Goal: Task Accomplishment & Management: Manage account settings

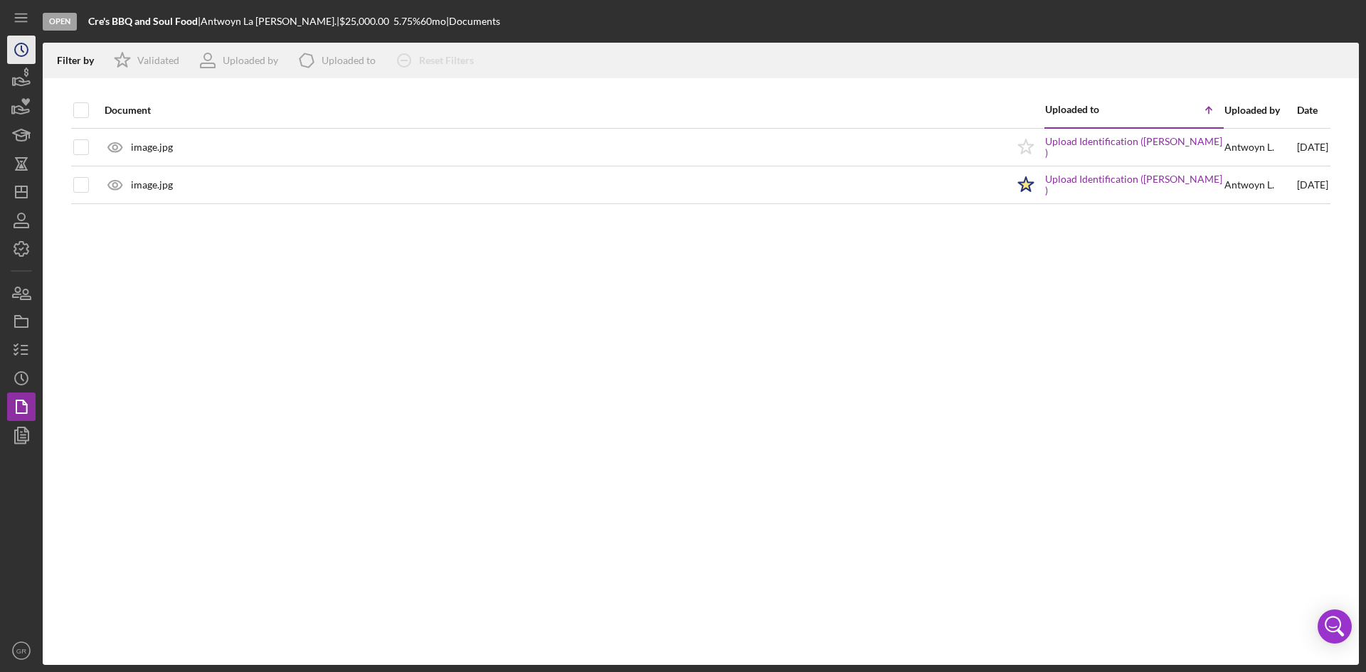
click at [17, 14] on line "button" at bounding box center [20, 14] width 11 height 0
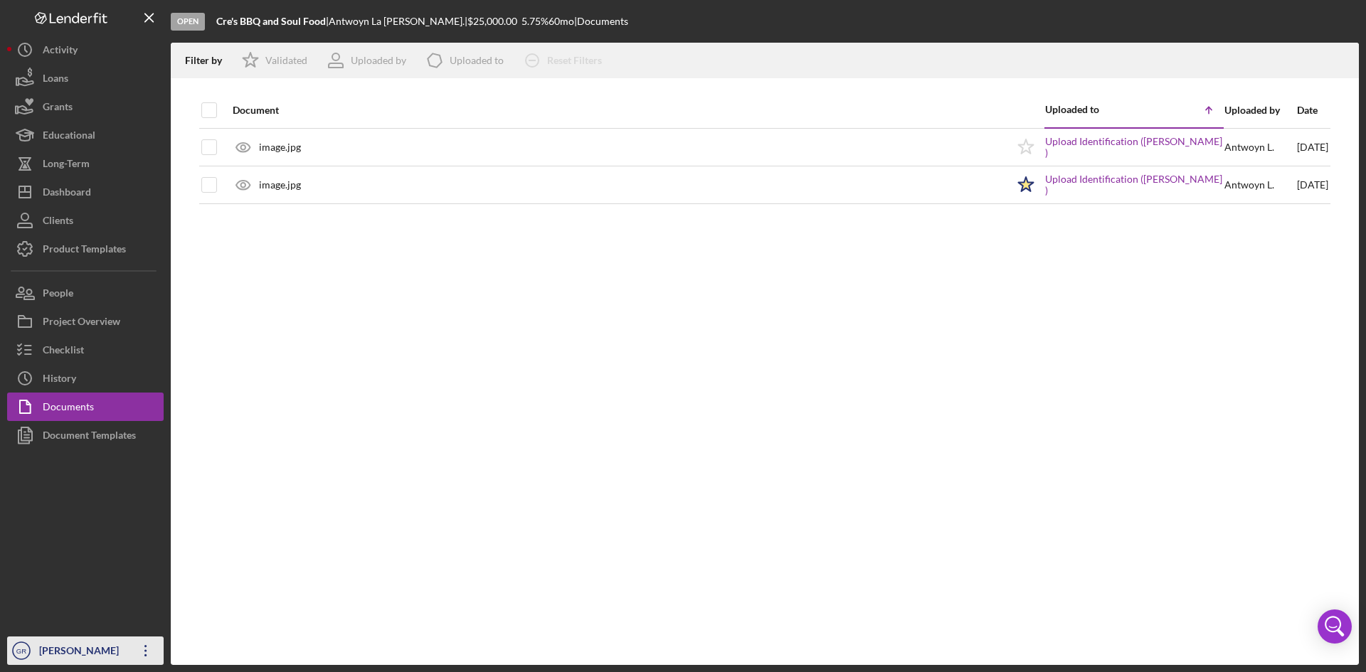
click at [63, 650] on div "[PERSON_NAME]" at bounding box center [82, 653] width 92 height 32
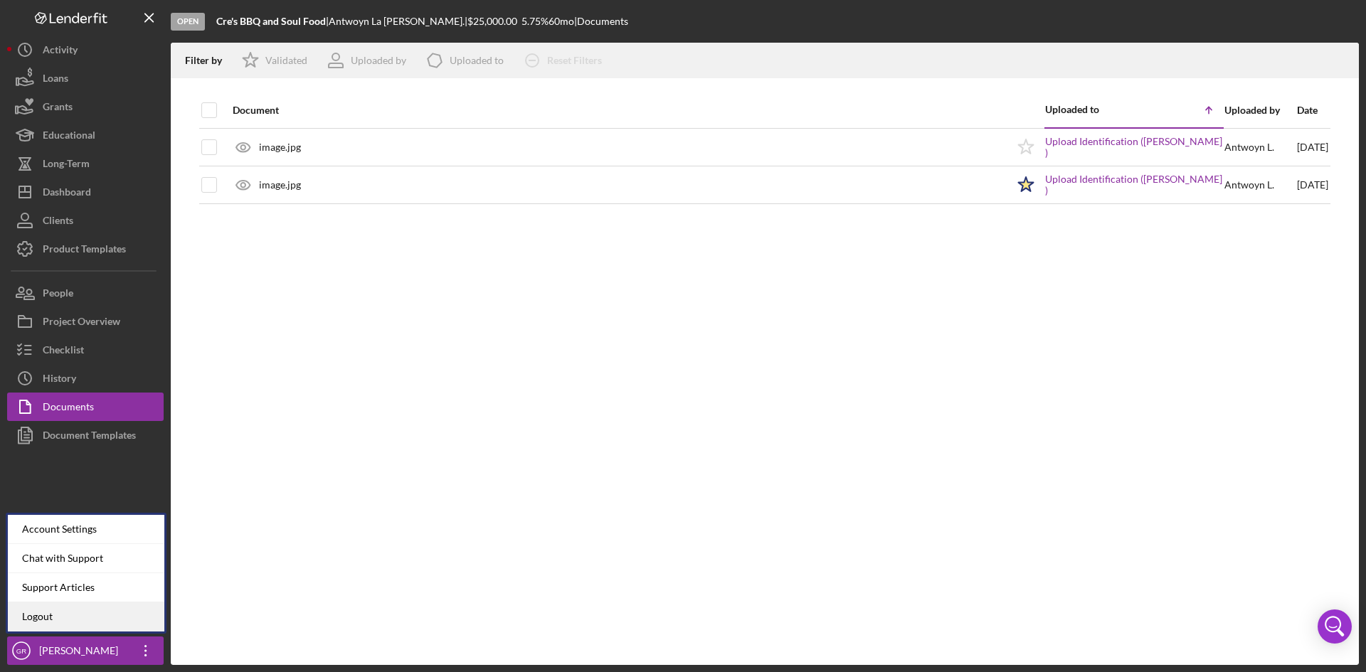
click at [65, 614] on link "Logout" at bounding box center [86, 617] width 157 height 29
